Goal: Transaction & Acquisition: Obtain resource

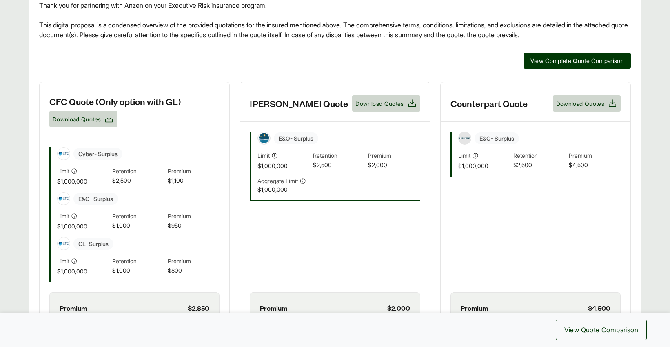
scroll to position [122, 0]
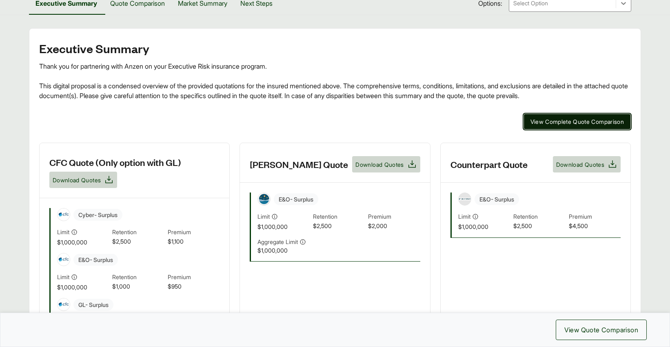
click at [582, 122] on span "View Complete Quote Comparison" at bounding box center [578, 121] width 94 height 9
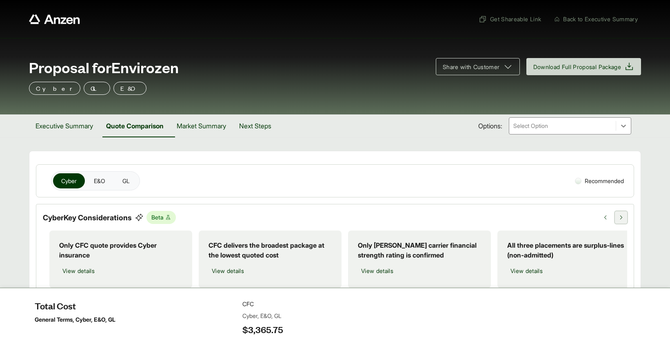
click at [625, 216] on button at bounding box center [621, 217] width 12 height 12
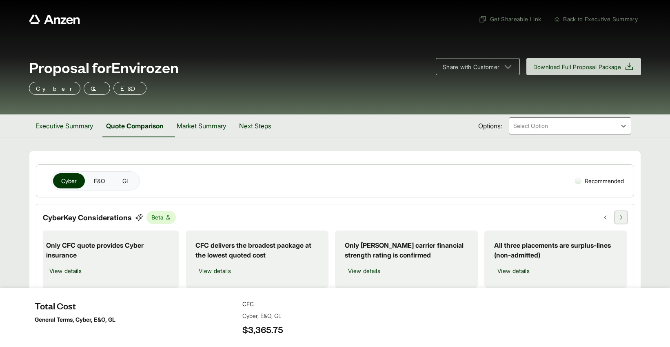
click at [625, 216] on button at bounding box center [621, 217] width 12 height 12
click at [606, 215] on icon at bounding box center [606, 217] width 6 height 6
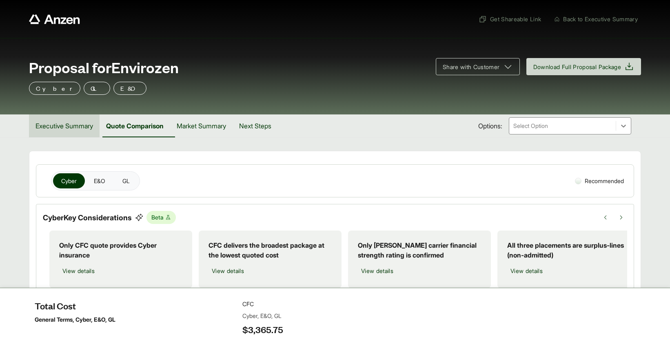
click at [40, 125] on button "Executive Summary" at bounding box center [64, 125] width 71 height 23
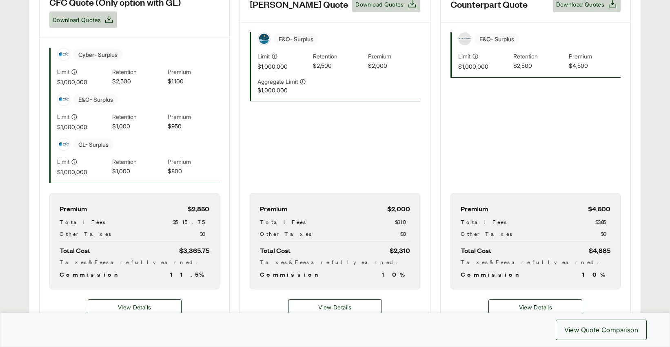
scroll to position [286, 0]
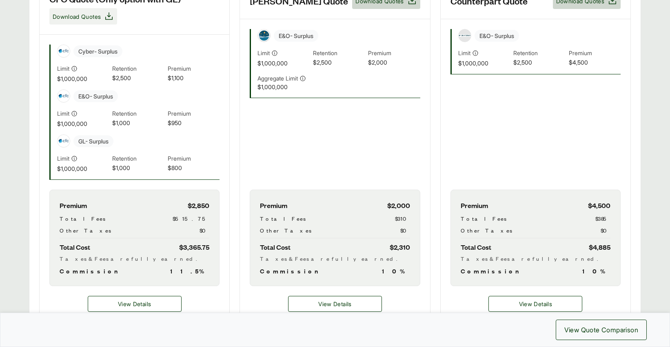
click at [79, 16] on span "Download Quotes" at bounding box center [77, 16] width 48 height 9
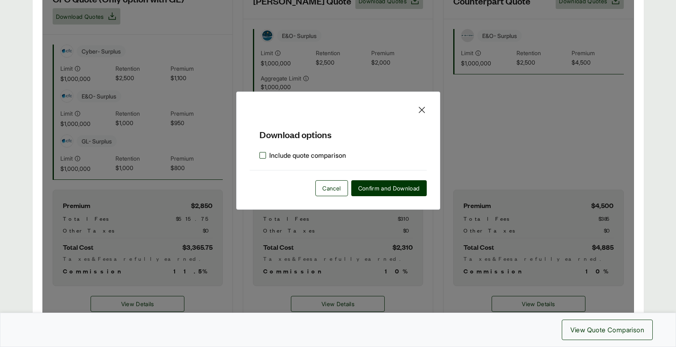
click at [263, 154] on label "Include quote comparison" at bounding box center [303, 155] width 87 height 10
click at [370, 191] on span "Confirm and Download" at bounding box center [389, 188] width 62 height 9
